Goal: Information Seeking & Learning: Learn about a topic

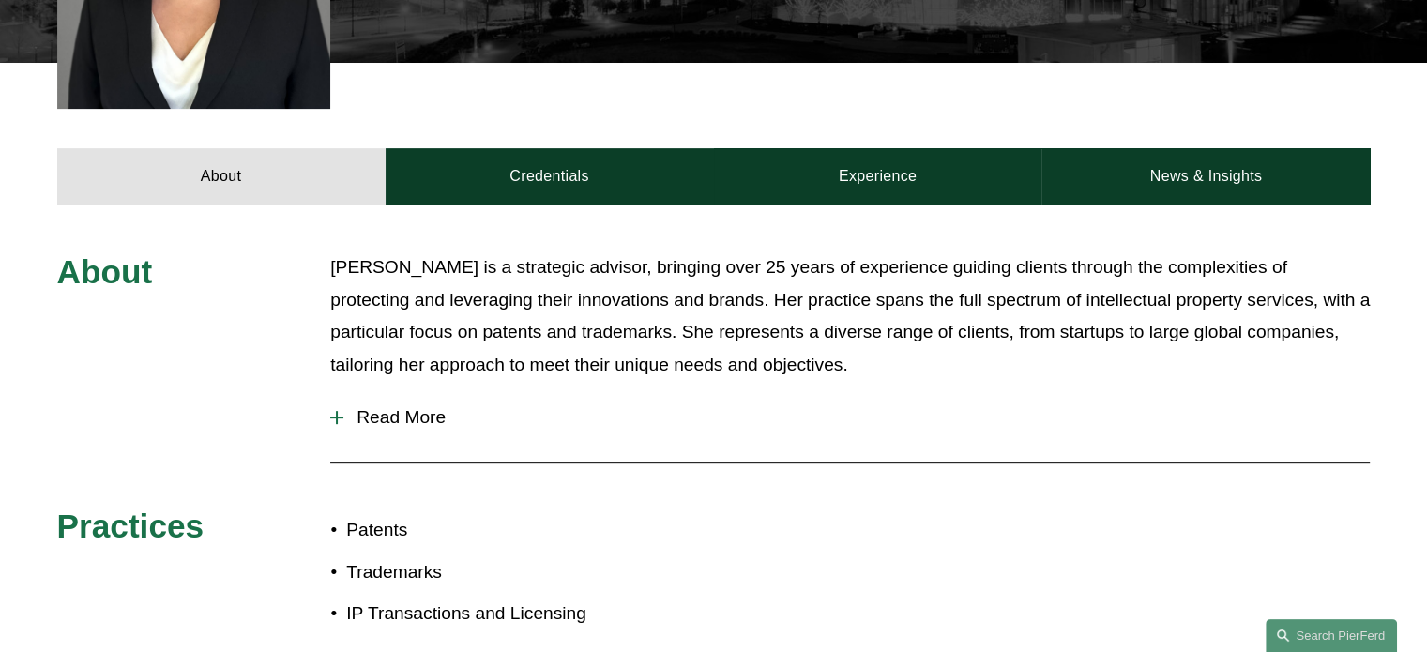
scroll to position [708, 0]
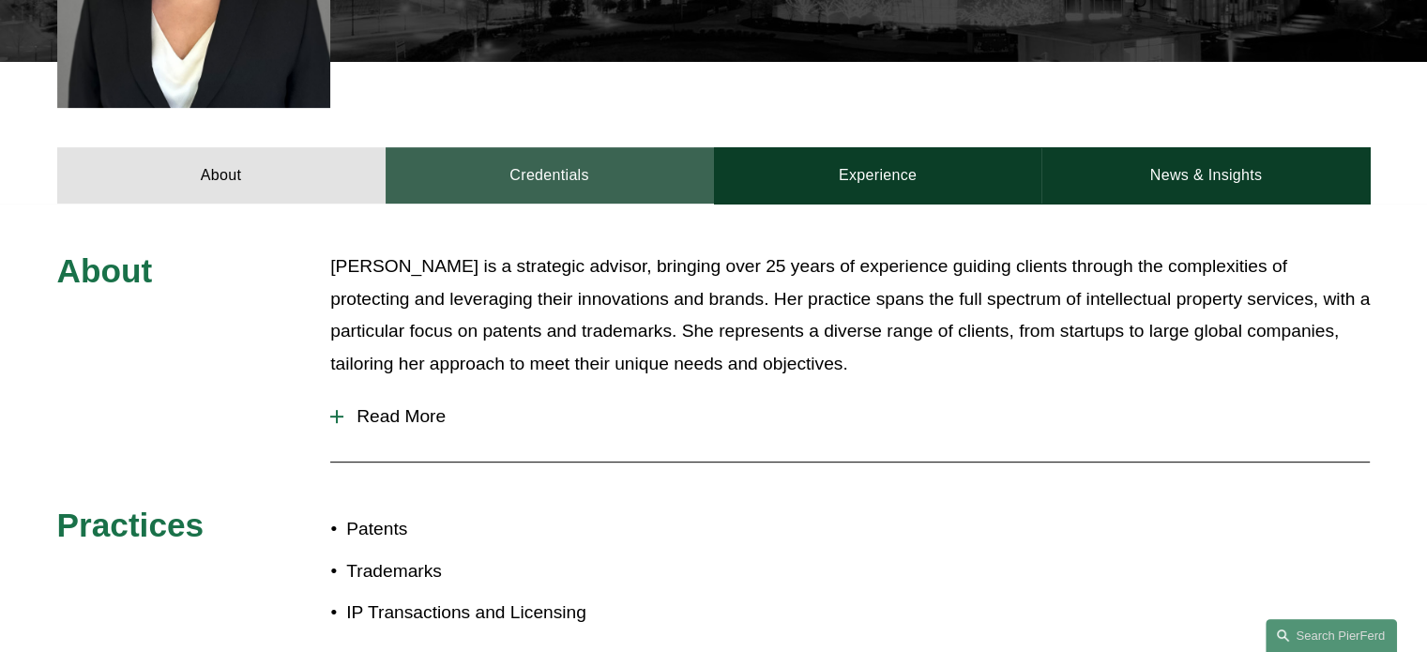
click at [516, 147] on link "Credentials" at bounding box center [550, 175] width 328 height 56
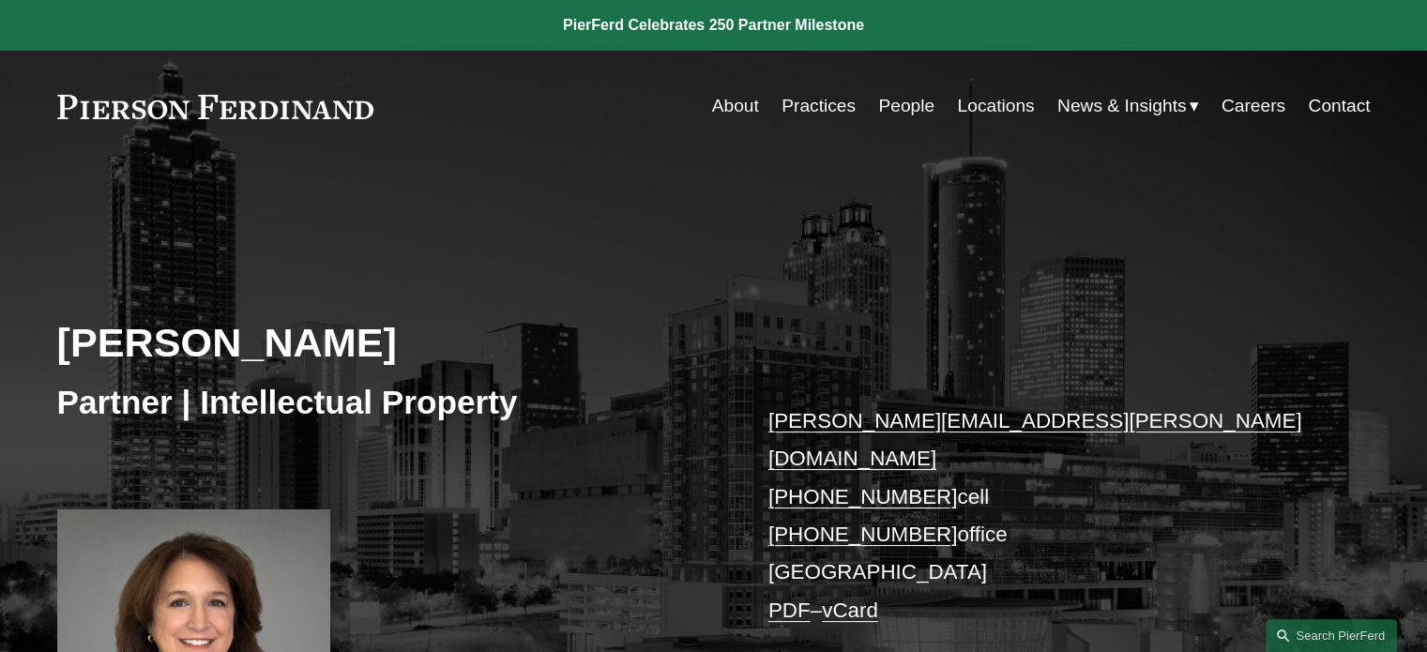
scroll to position [23, 0]
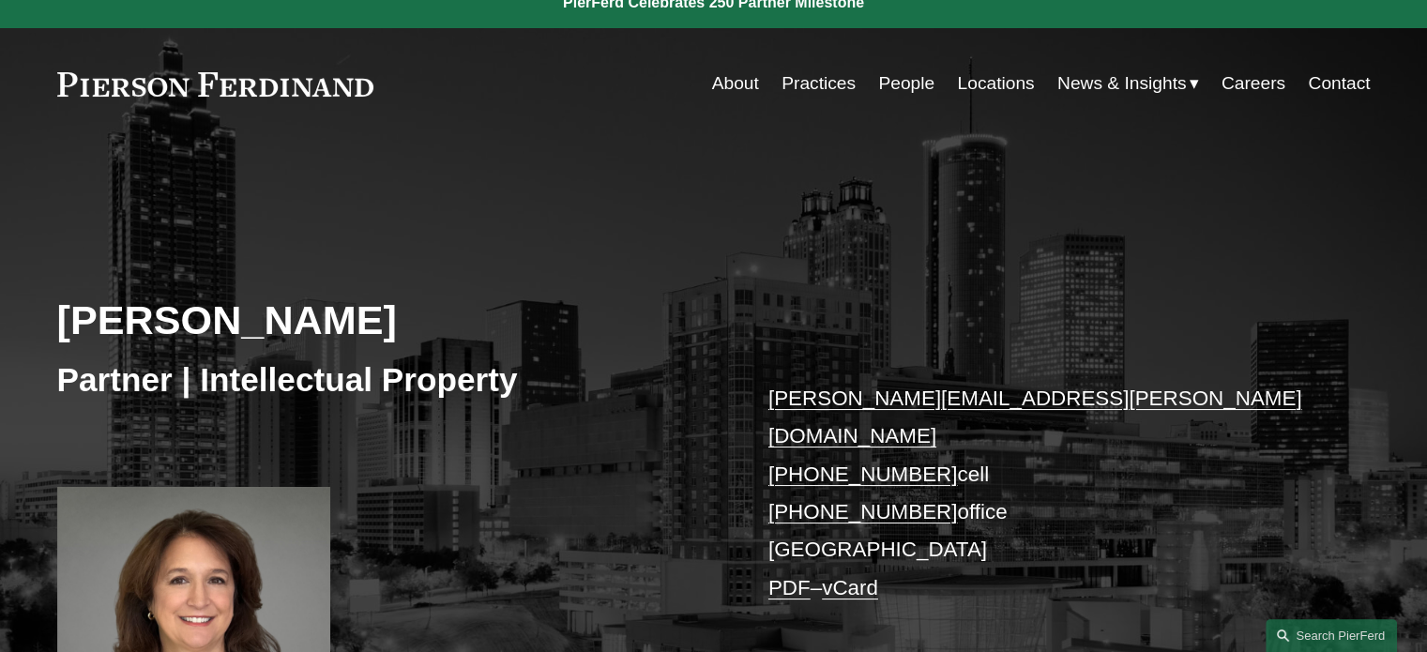
click at [896, 74] on link "People" at bounding box center [906, 84] width 56 height 36
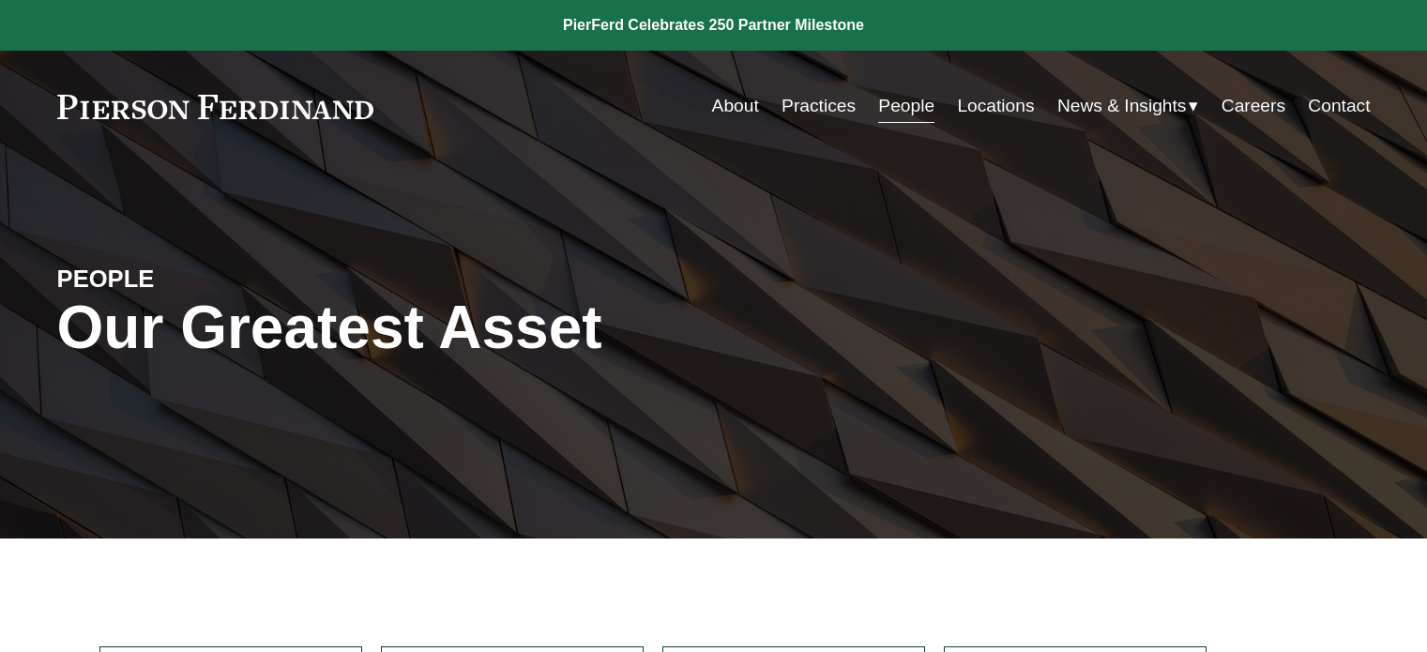
scroll to position [349, 0]
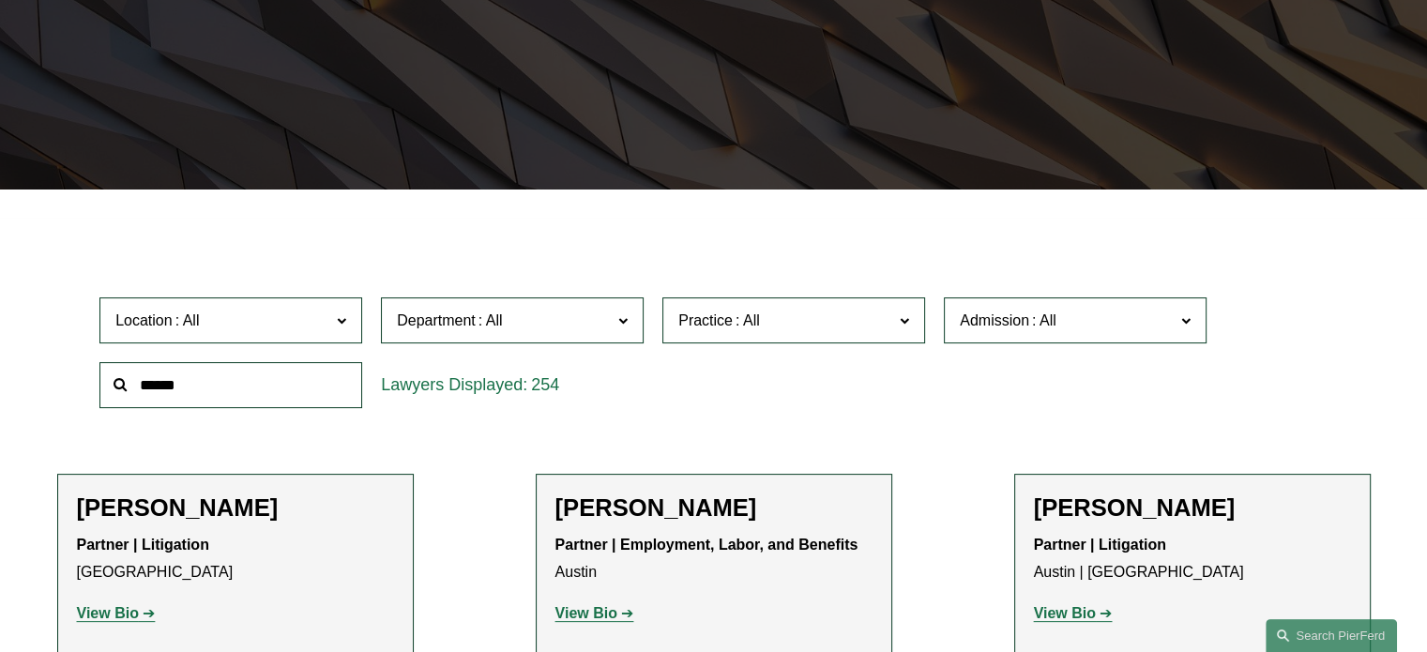
click at [818, 334] on label "Practice" at bounding box center [793, 320] width 263 height 46
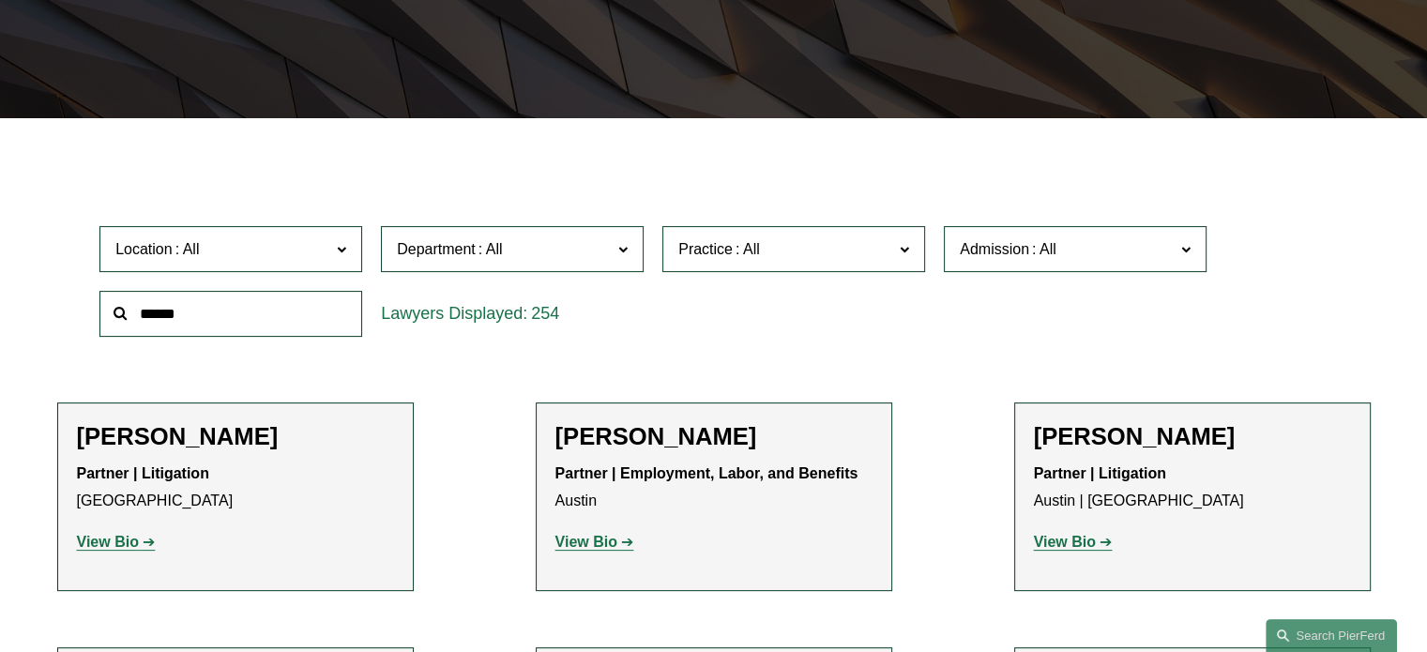
scroll to position [2010, 0]
click at [0, 0] on link "IP Litigation and Enforcement" at bounding box center [0, 0] width 0 height 0
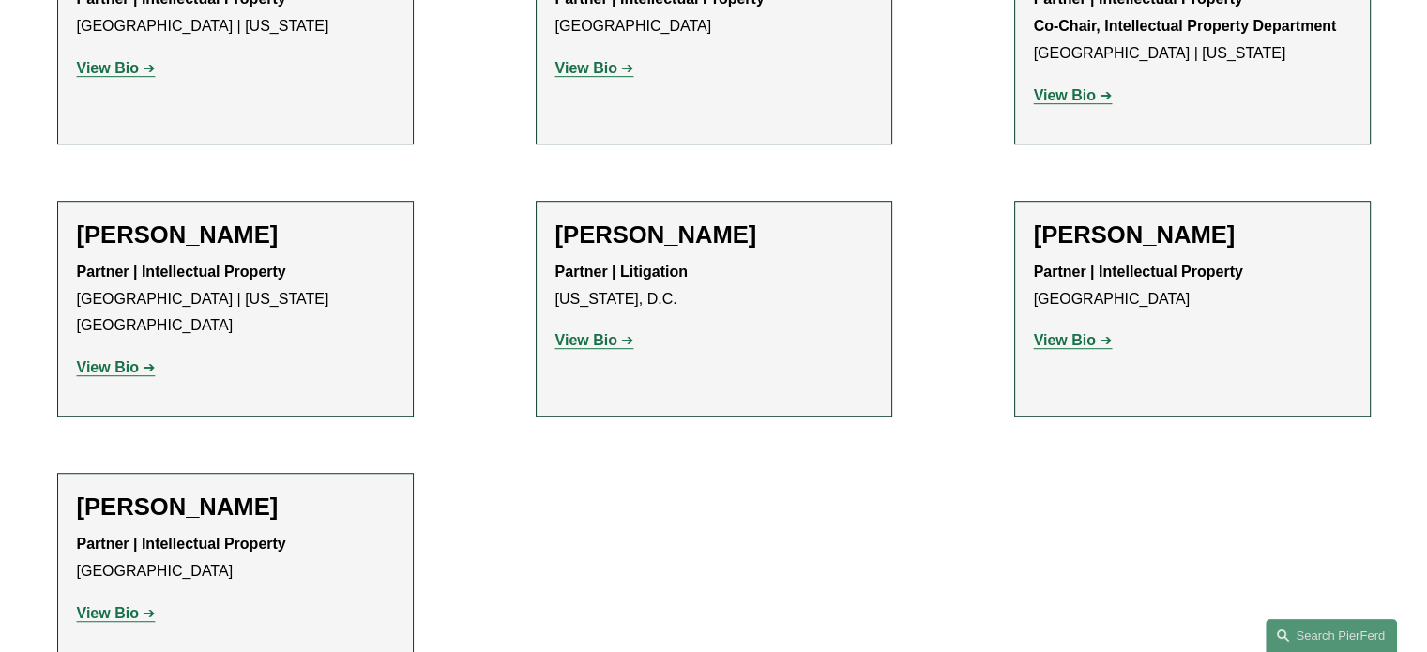
scroll to position [1141, 0]
click at [127, 604] on strong "View Bio" at bounding box center [108, 612] width 62 height 16
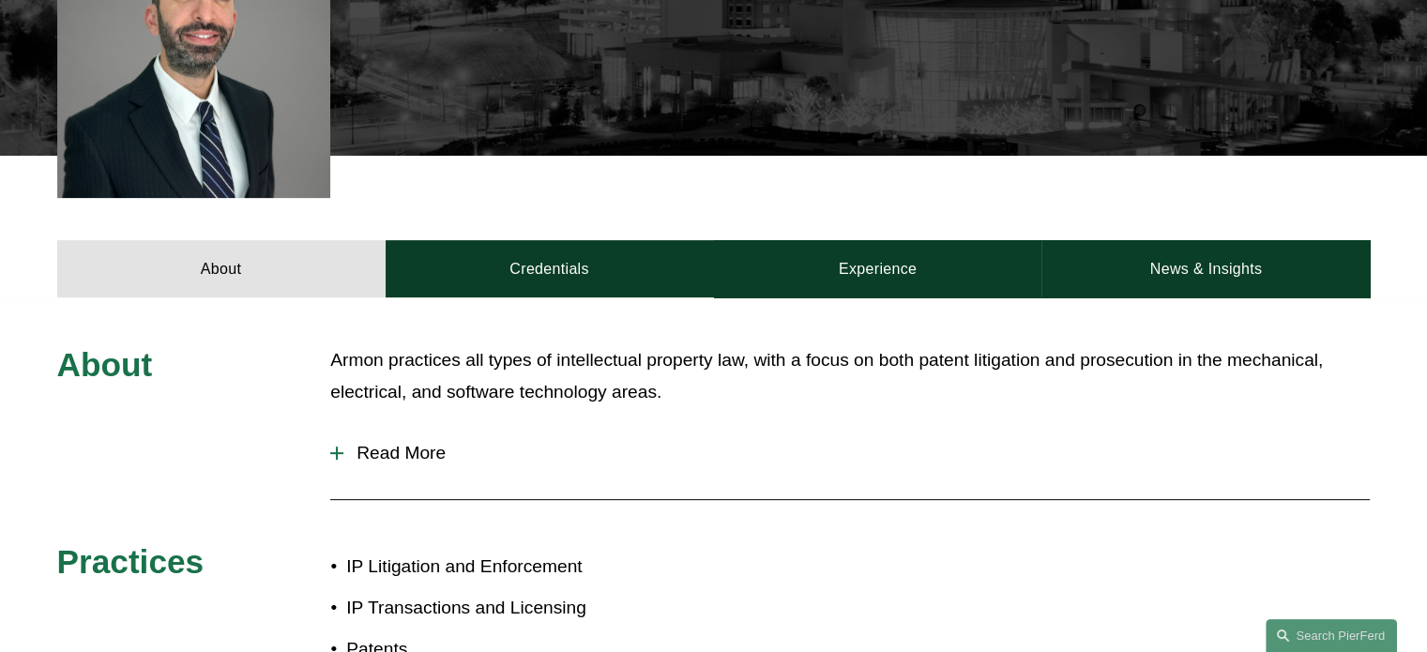
scroll to position [584, 0]
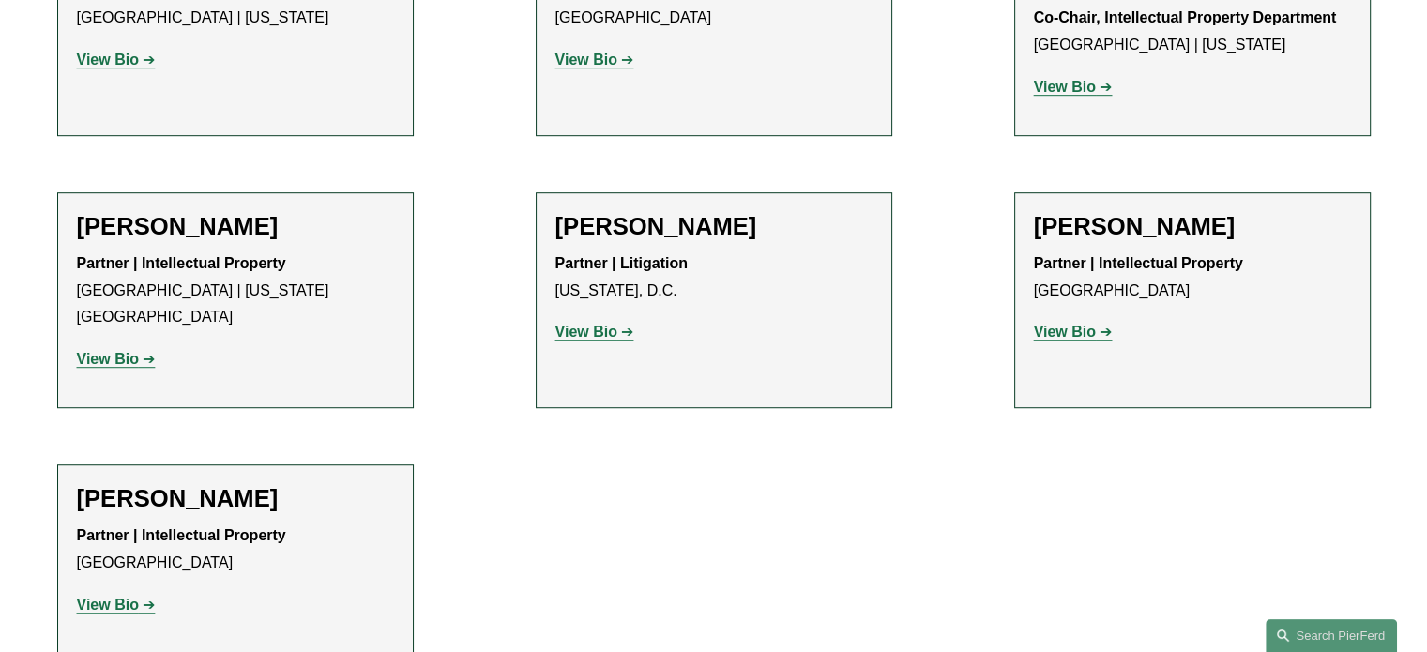
scroll to position [1080, 0]
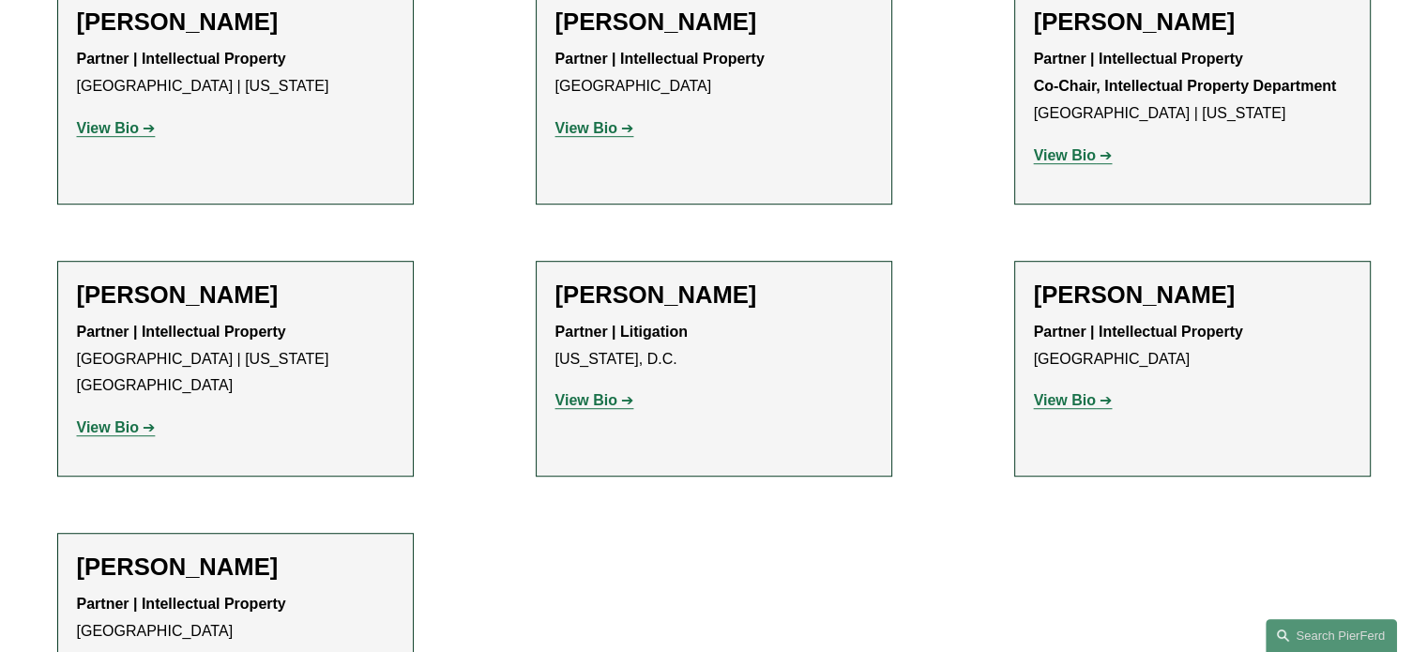
click at [595, 401] on strong "View Bio" at bounding box center [586, 400] width 62 height 16
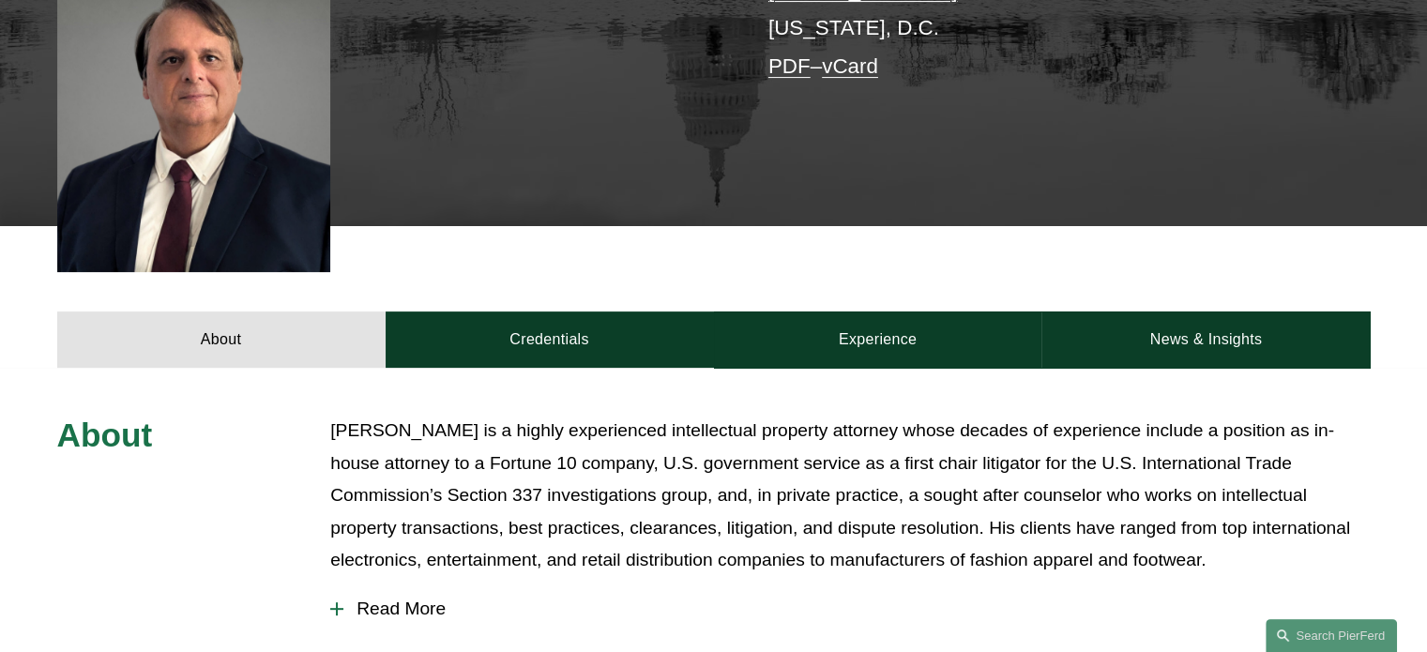
scroll to position [544, 0]
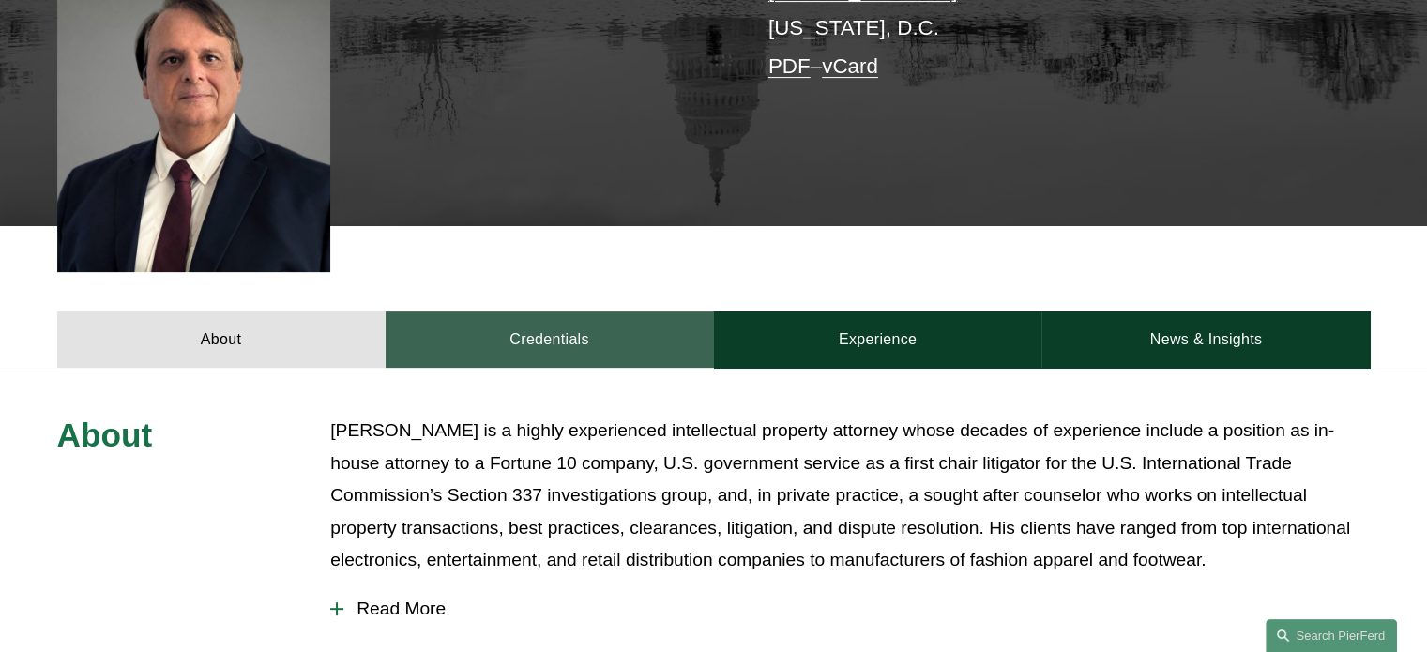
click at [536, 311] on link "Credentials" at bounding box center [550, 339] width 328 height 56
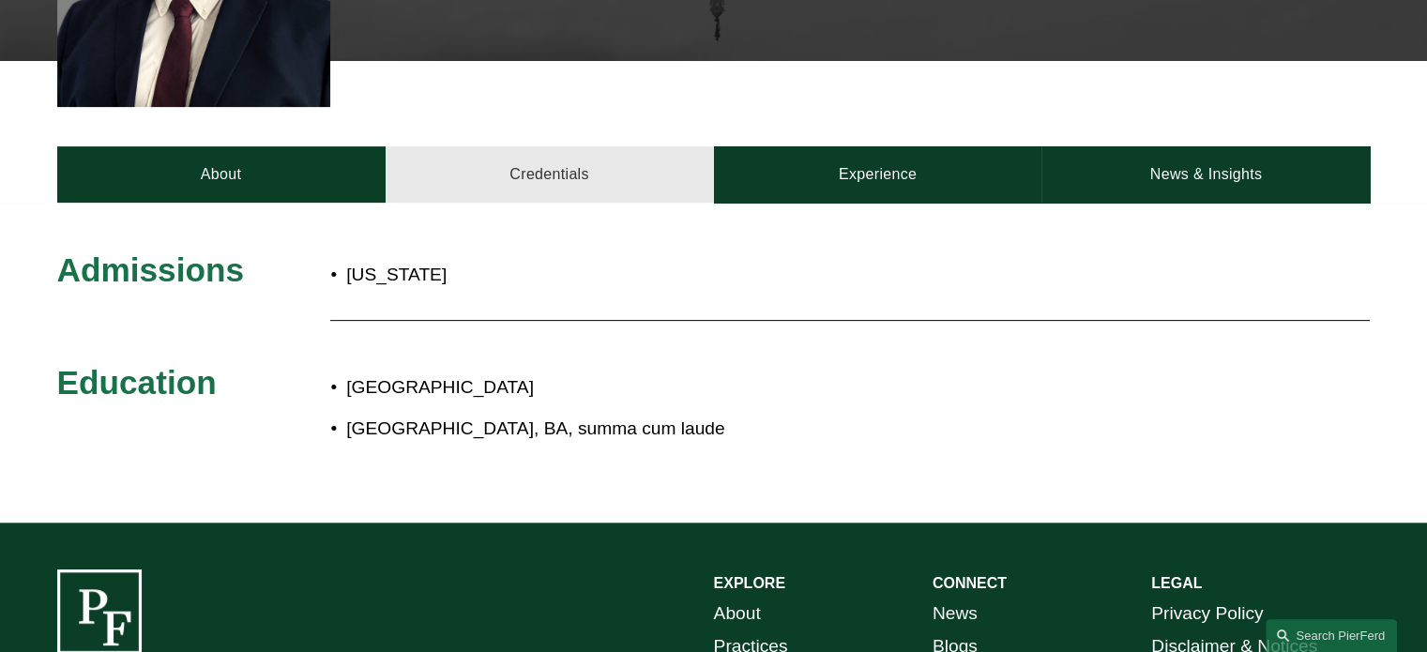
scroll to position [708, 0]
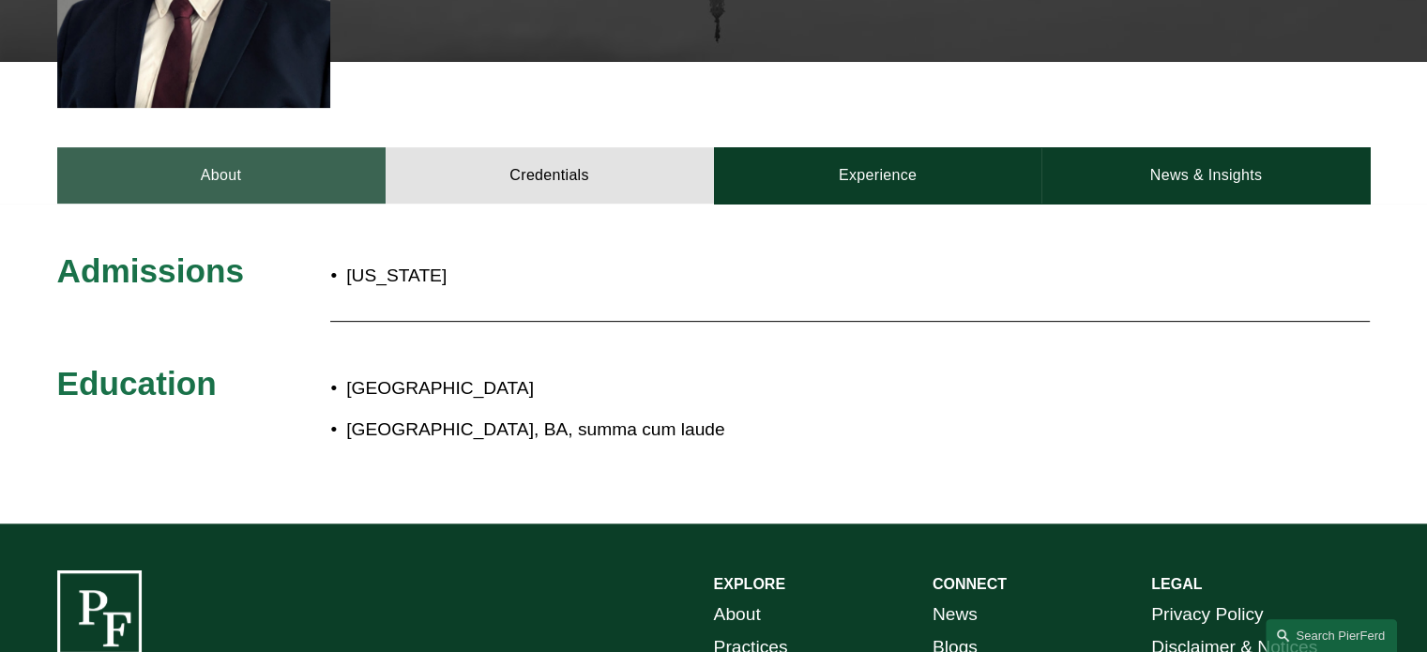
click at [263, 147] on link "About" at bounding box center [221, 175] width 328 height 56
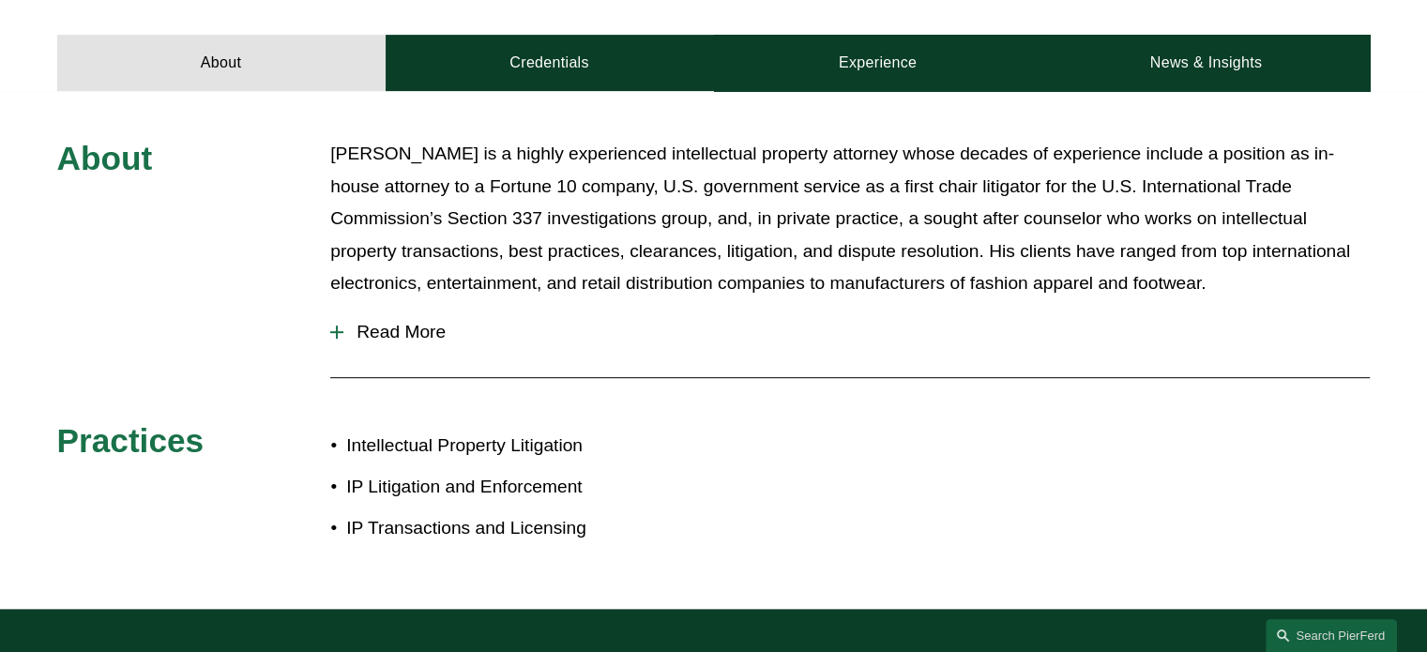
scroll to position [840, 0]
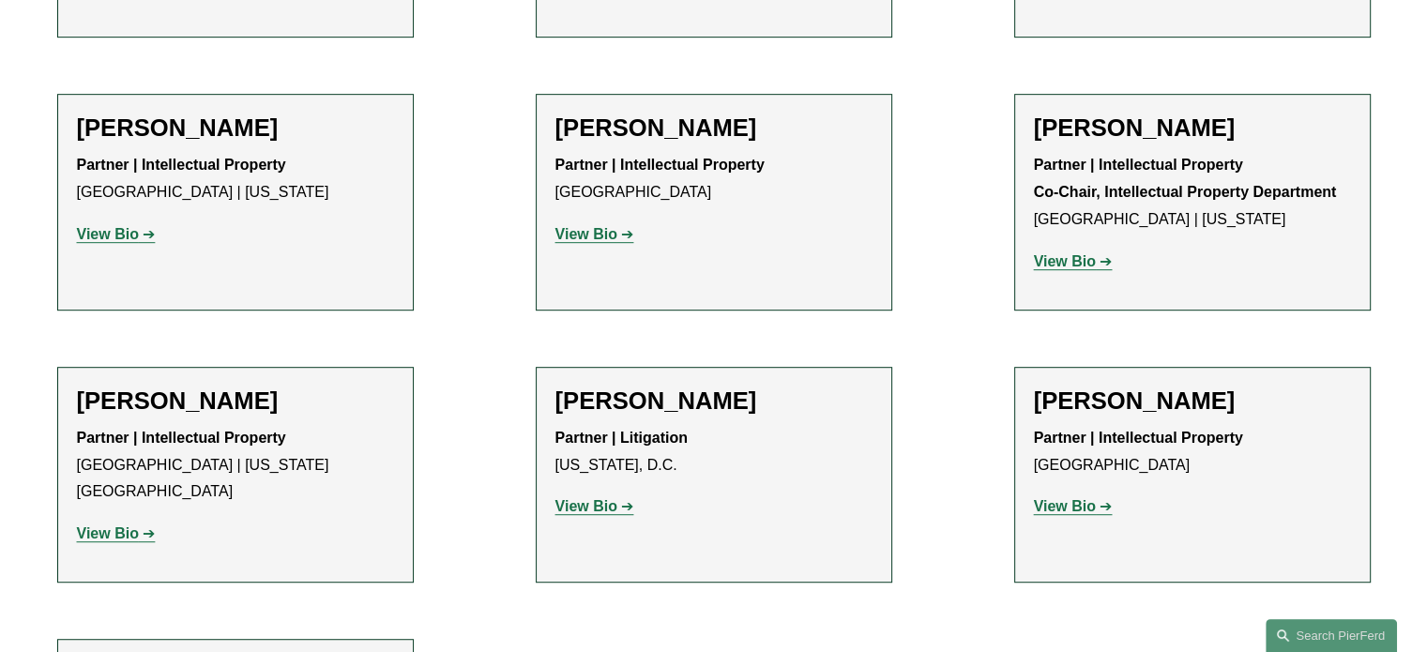
scroll to position [968, 0]
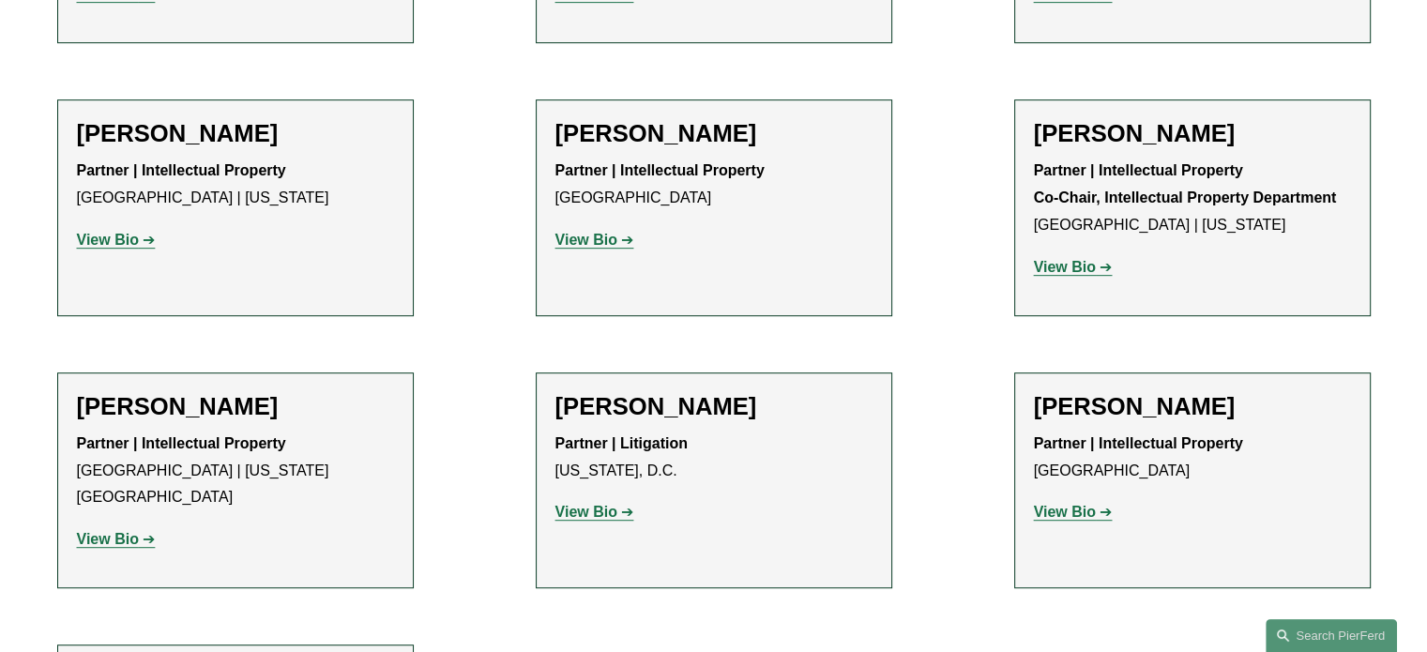
click at [584, 244] on strong "View Bio" at bounding box center [586, 240] width 62 height 16
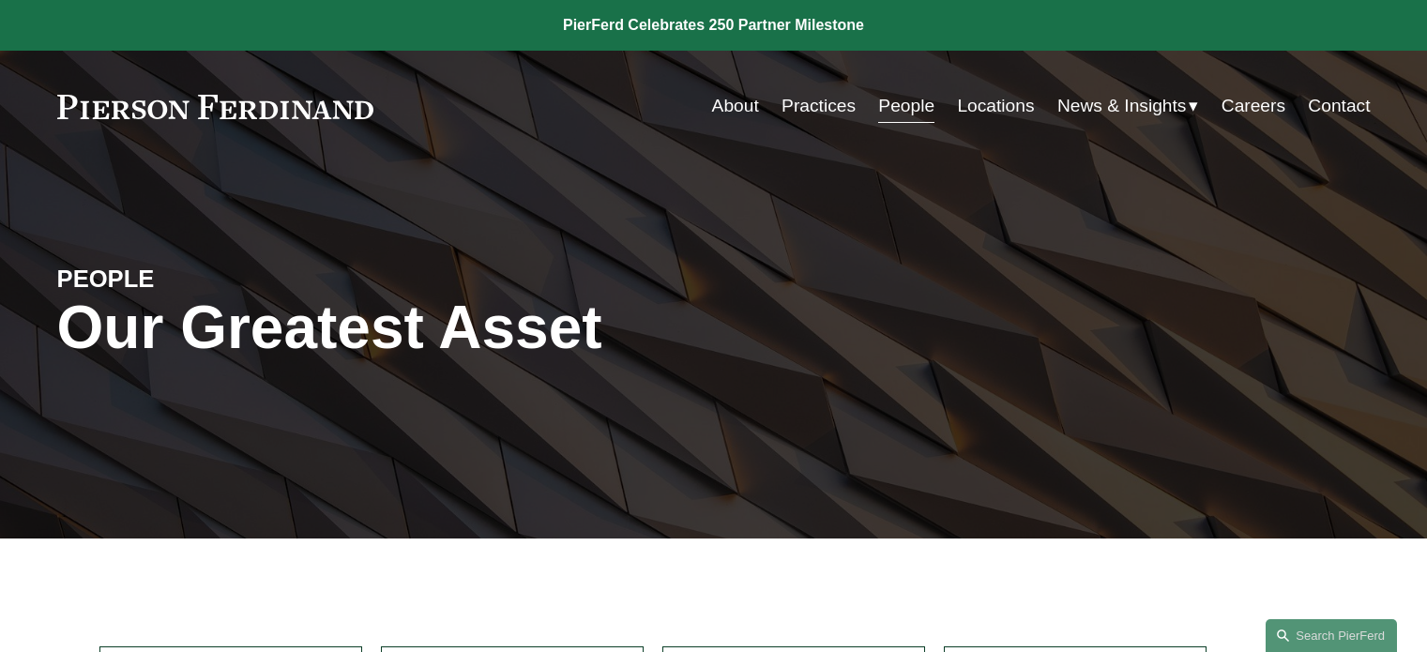
scroll to position [968, 0]
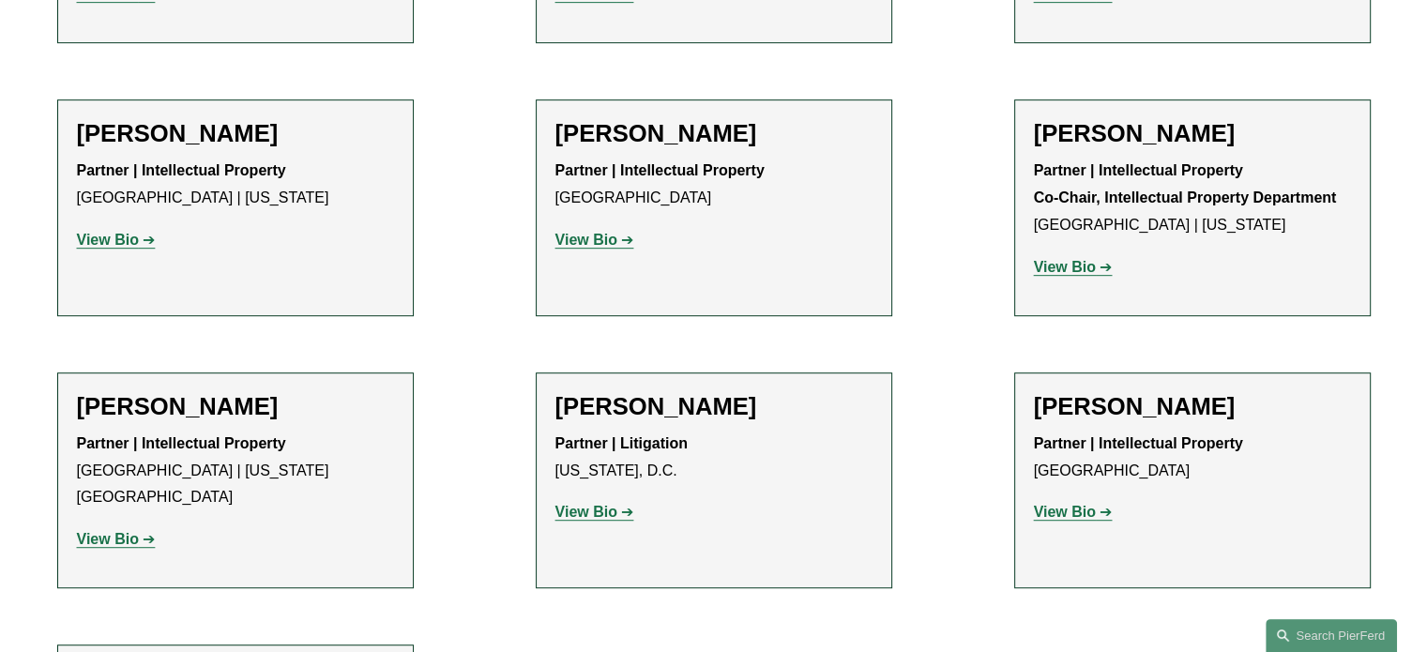
click at [1066, 512] on strong "View Bio" at bounding box center [1065, 512] width 62 height 16
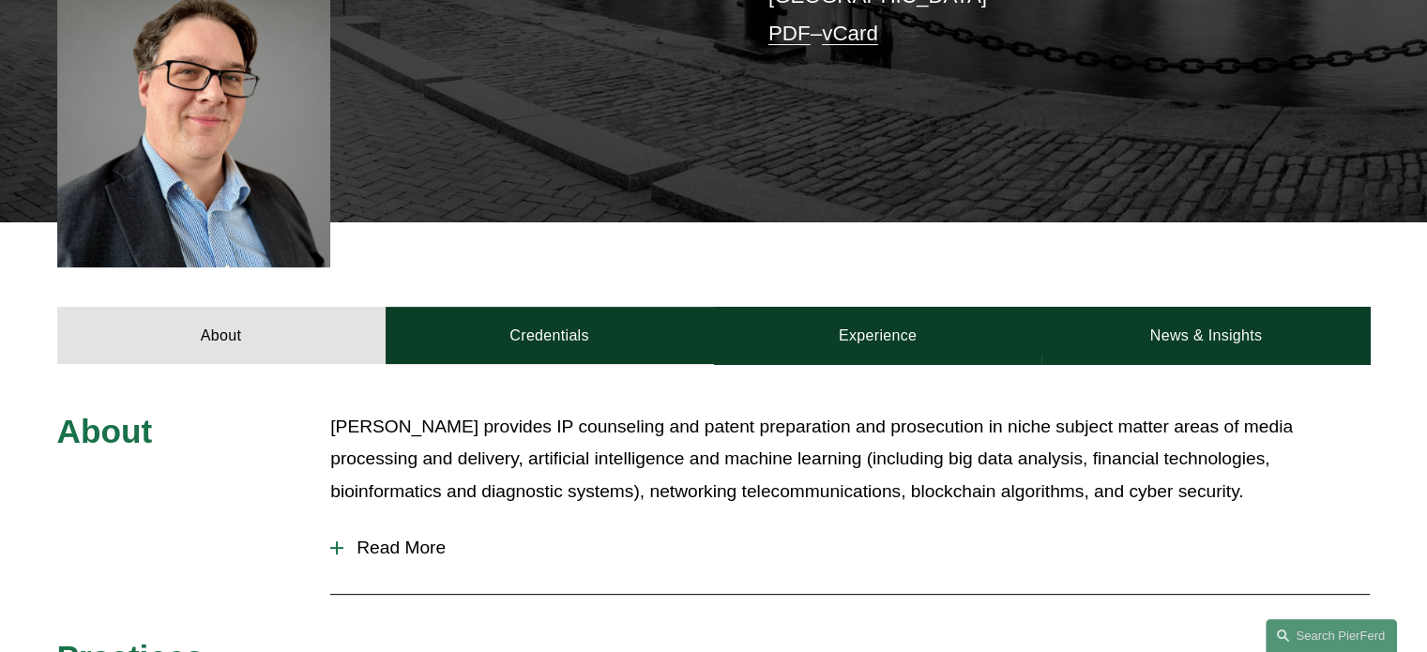
scroll to position [533, 0]
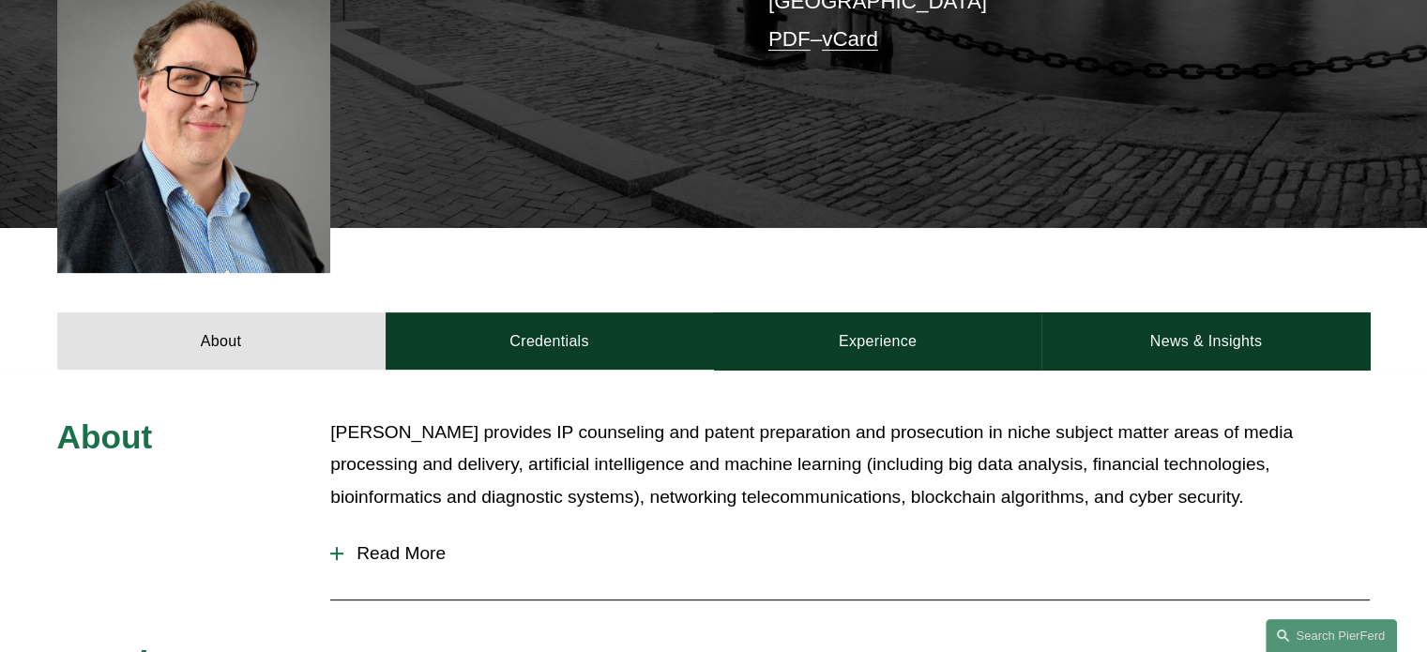
click at [425, 543] on span "Read More" at bounding box center [856, 553] width 1026 height 21
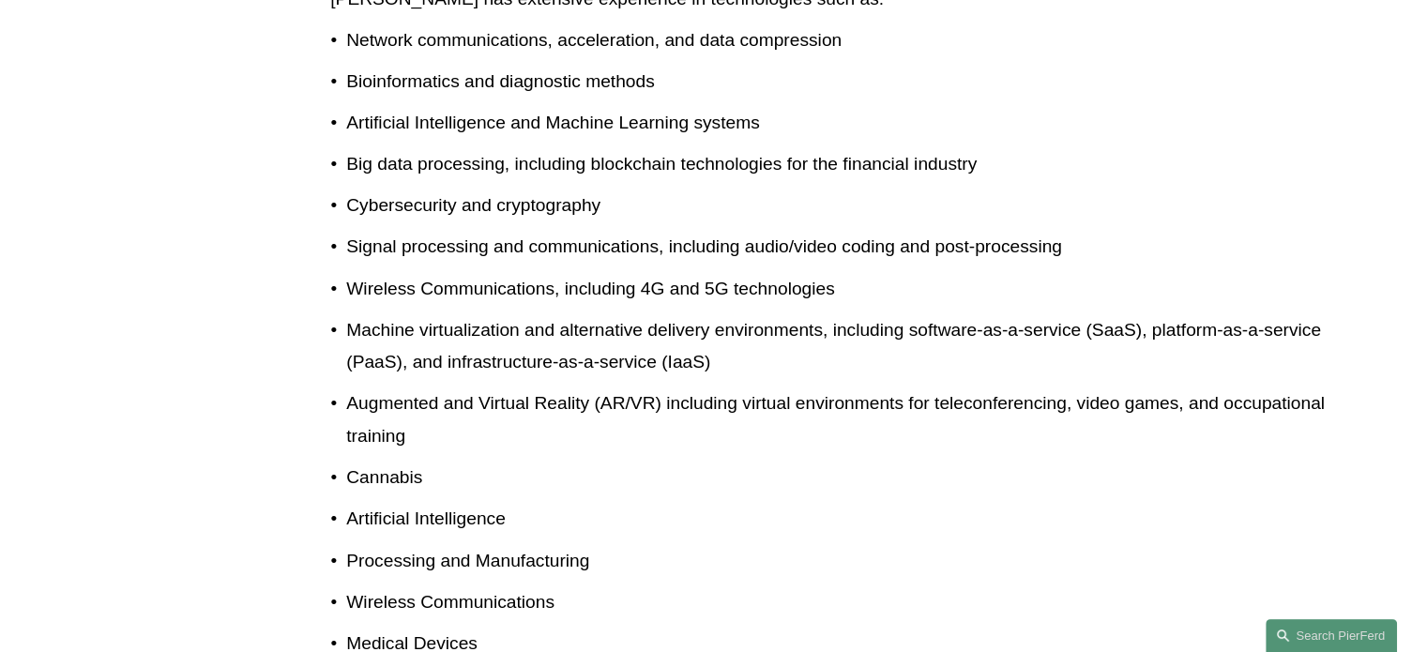
scroll to position [1609, 0]
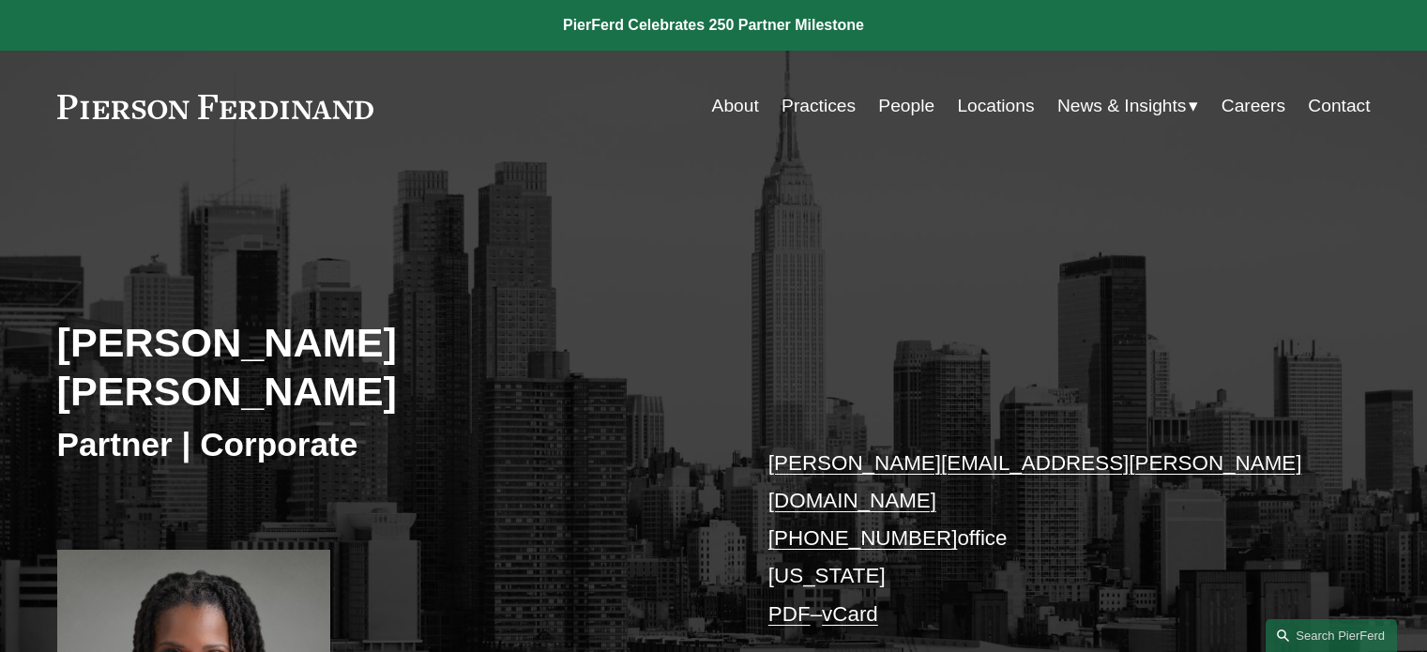
scroll to position [506, 0]
